Goal: Information Seeking & Learning: Learn about a topic

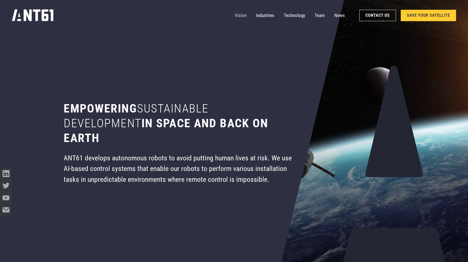
click at [237, 17] on link "Vision" at bounding box center [241, 15] width 12 height 12
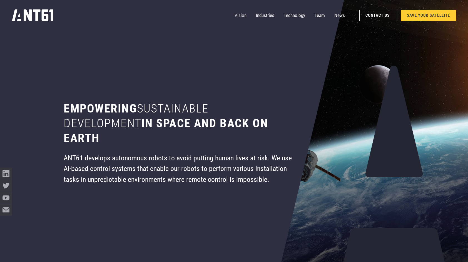
click at [241, 14] on link "Vision" at bounding box center [241, 15] width 12 height 12
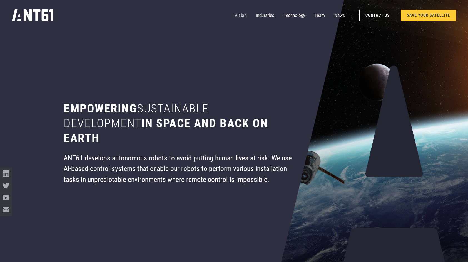
click at [240, 17] on link "Vision" at bounding box center [241, 15] width 12 height 12
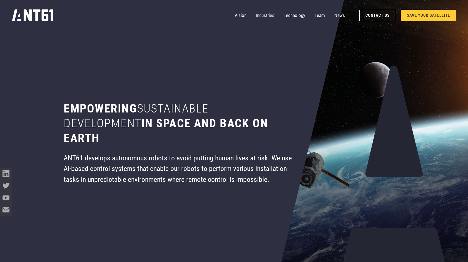
click at [263, 17] on link "Industries" at bounding box center [265, 15] width 18 height 12
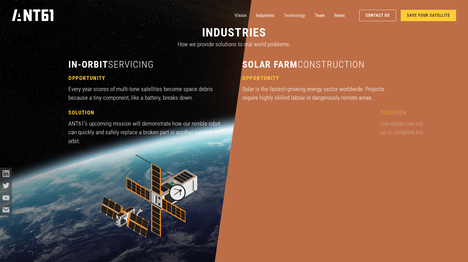
click at [292, 17] on link "Technology" at bounding box center [294, 15] width 21 height 12
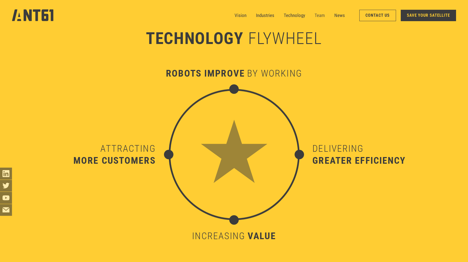
click at [317, 14] on link "Team" at bounding box center [320, 15] width 10 height 12
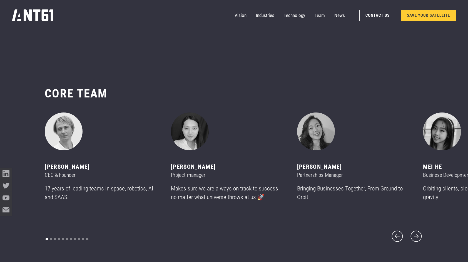
scroll to position [3110, 0]
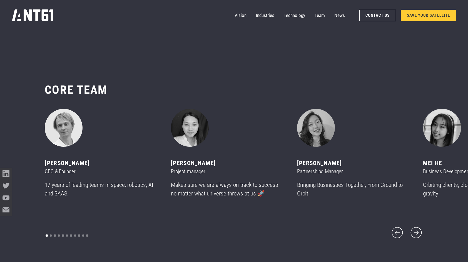
click at [62, 167] on div "[PERSON_NAME]" at bounding box center [101, 162] width 112 height 9
drag, startPoint x: 44, startPoint y: 169, endPoint x: 85, endPoint y: 177, distance: 40.7
click at [85, 175] on div "[PERSON_NAME] CEO & Founder" at bounding box center [101, 166] width 112 height 17
copy div "[PERSON_NAME] CEO & Founder"
click at [181, 162] on div "[PERSON_NAME] Project manager Makes sure we are always on track to success no m…" at bounding box center [227, 155] width 112 height 93
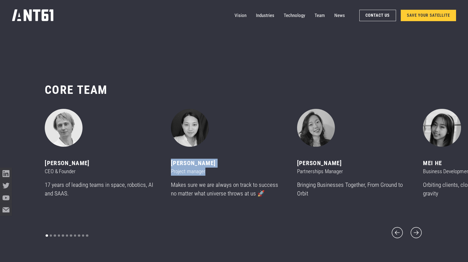
drag, startPoint x: 171, startPoint y: 168, endPoint x: 209, endPoint y: 176, distance: 38.6
click at [209, 175] on div "[PERSON_NAME] Project manager" at bounding box center [227, 166] width 112 height 17
copy div "[PERSON_NAME] Project manager"
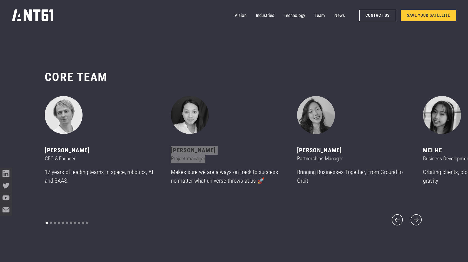
scroll to position [3137, 0]
